Goal: Task Accomplishment & Management: Manage account settings

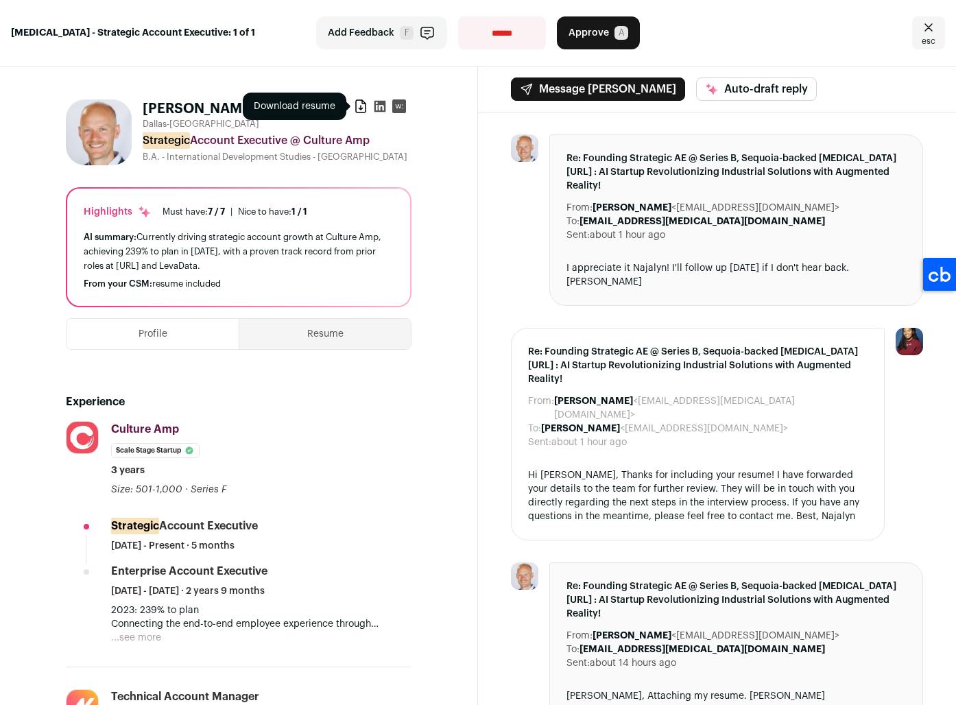
click at [358, 109] on icon at bounding box center [361, 106] width 14 height 14
click at [591, 34] on span "Approve" at bounding box center [588, 33] width 40 height 14
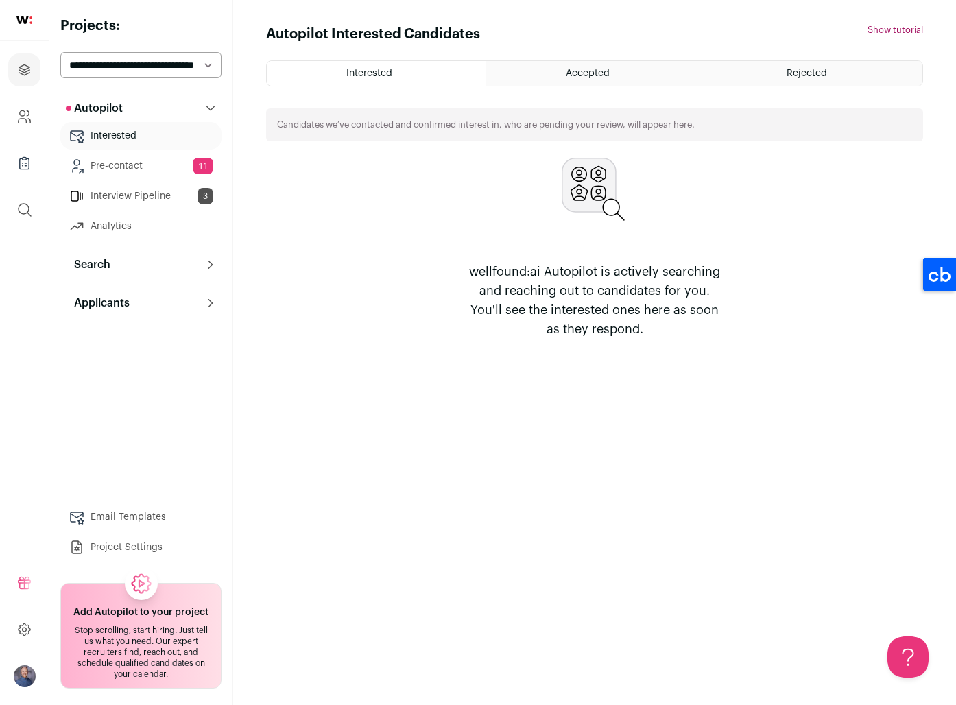
click at [163, 202] on link "Interview Pipeline 3" at bounding box center [140, 195] width 161 height 27
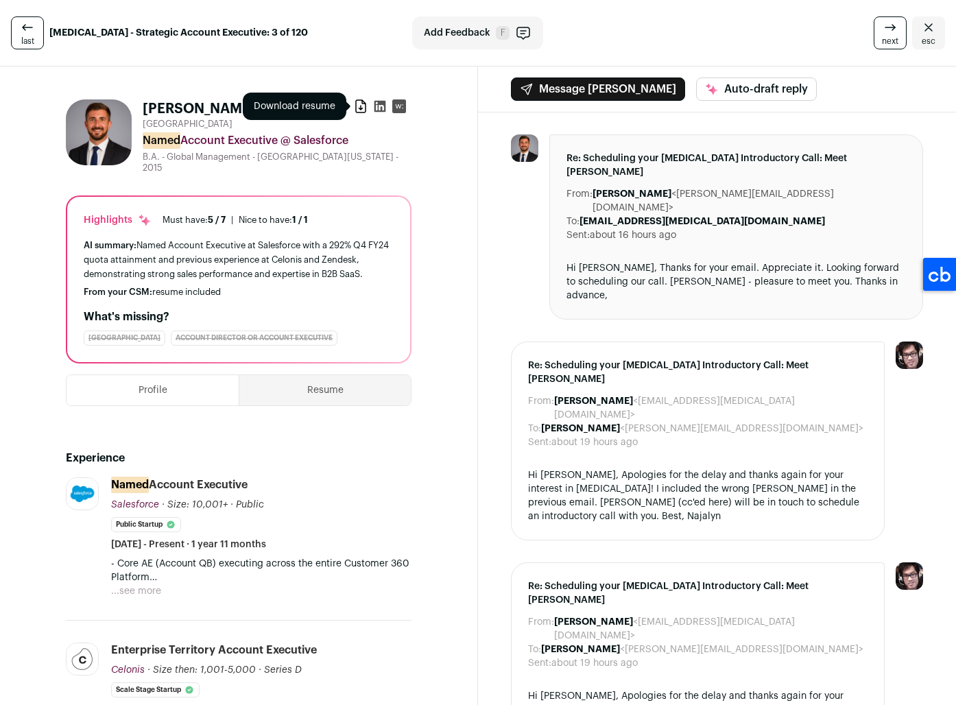
click at [363, 106] on icon at bounding box center [361, 106] width 14 height 14
click at [380, 104] on icon at bounding box center [380, 107] width 12 height 12
